Goal: Find specific page/section: Find specific page/section

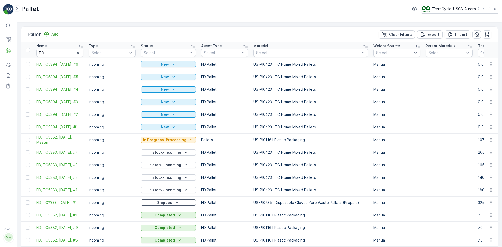
drag, startPoint x: 77, startPoint y: 53, endPoint x: 75, endPoint y: 54, distance: 2.9
click at [77, 53] on icon "button" at bounding box center [77, 52] width 5 height 5
click at [61, 54] on input "text" at bounding box center [59, 53] width 47 height 8
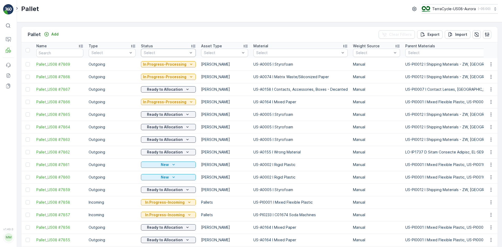
click at [174, 51] on div at bounding box center [165, 53] width 45 height 4
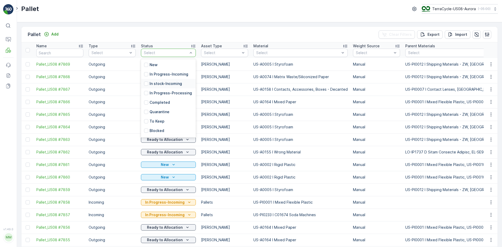
click at [162, 82] on p "In stock-Incoming" at bounding box center [166, 83] width 32 height 5
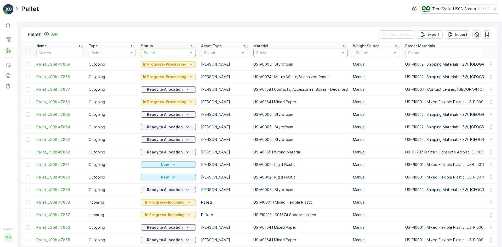
click at [283, 54] on div at bounding box center [298, 53] width 85 height 4
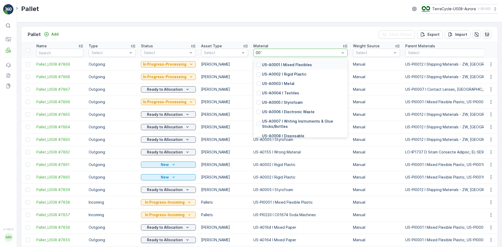
type input "0012"
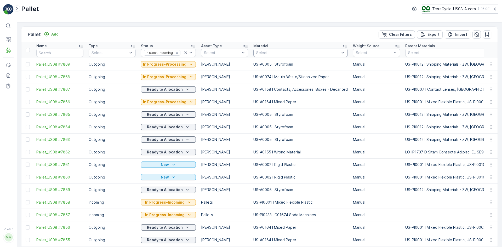
click at [260, 55] on div at bounding box center [298, 53] width 85 height 4
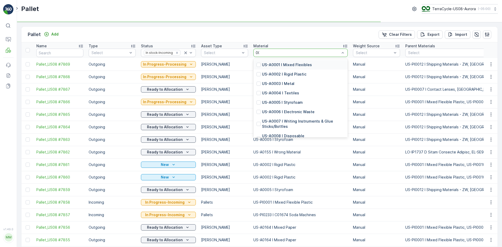
type input "0012"
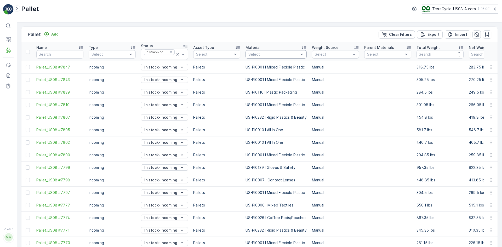
click at [250, 54] on div at bounding box center [273, 54] width 51 height 4
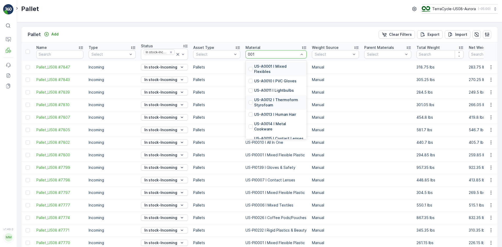
type input "0012"
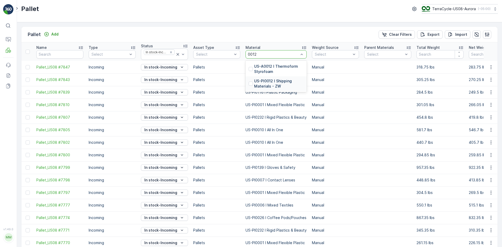
click at [252, 84] on div at bounding box center [251, 84] width 4 height 4
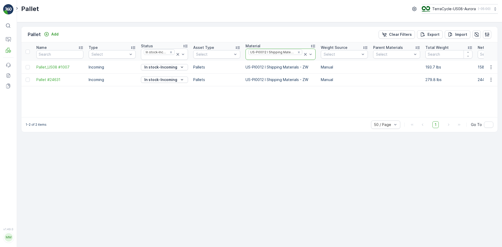
click at [304, 55] on icon at bounding box center [305, 54] width 3 height 3
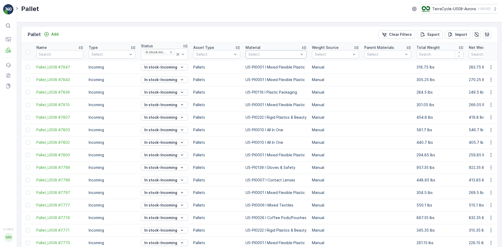
click at [274, 57] on div "Select" at bounding box center [276, 54] width 61 height 8
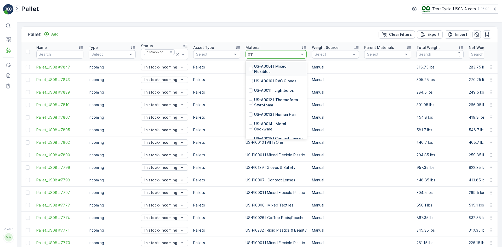
type input "0116"
click at [249, 118] on div at bounding box center [251, 118] width 4 height 4
